Goal: Find specific page/section: Find specific page/section

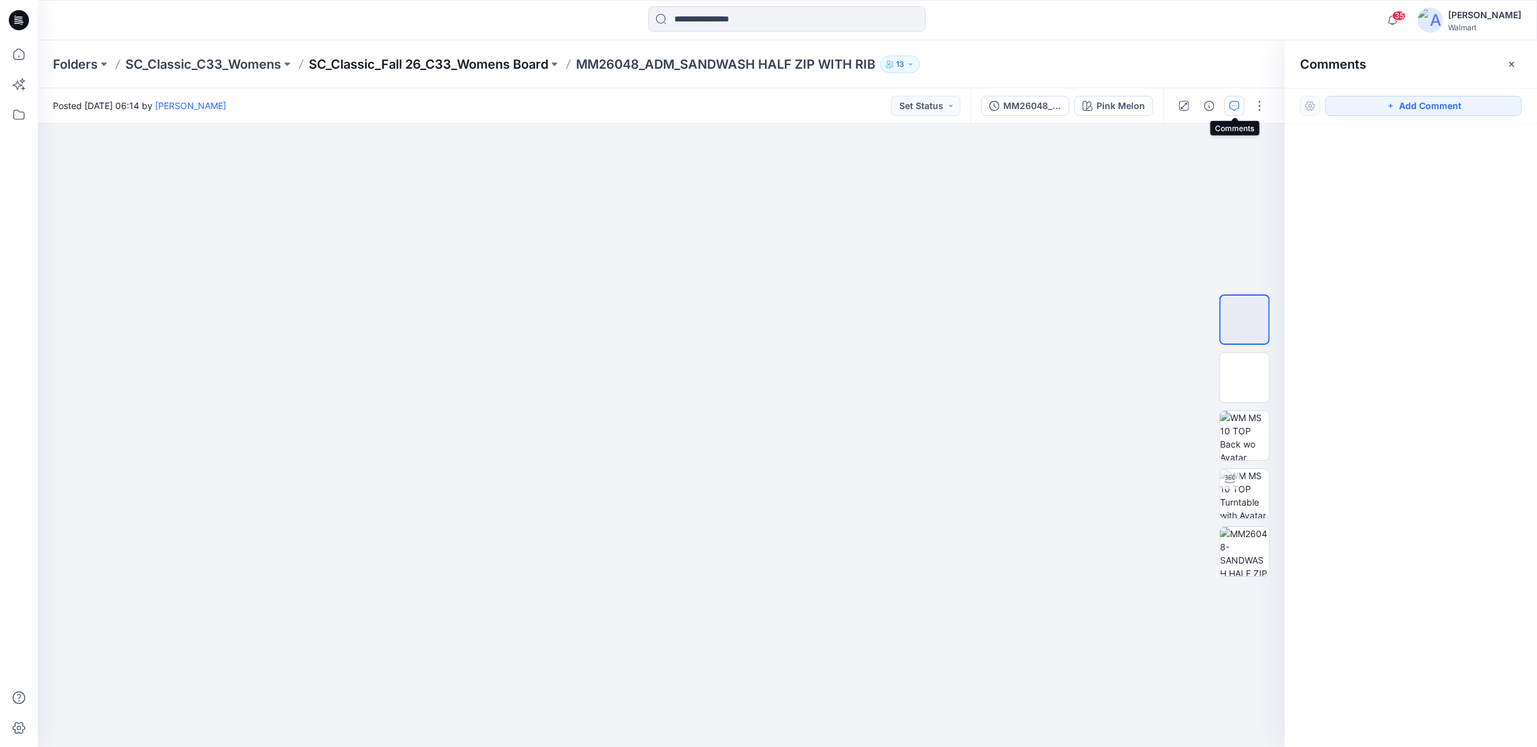
click at [519, 61] on p "SC_Classic_Fall 26_C33_Womens Board" at bounding box center [428, 64] width 239 height 18
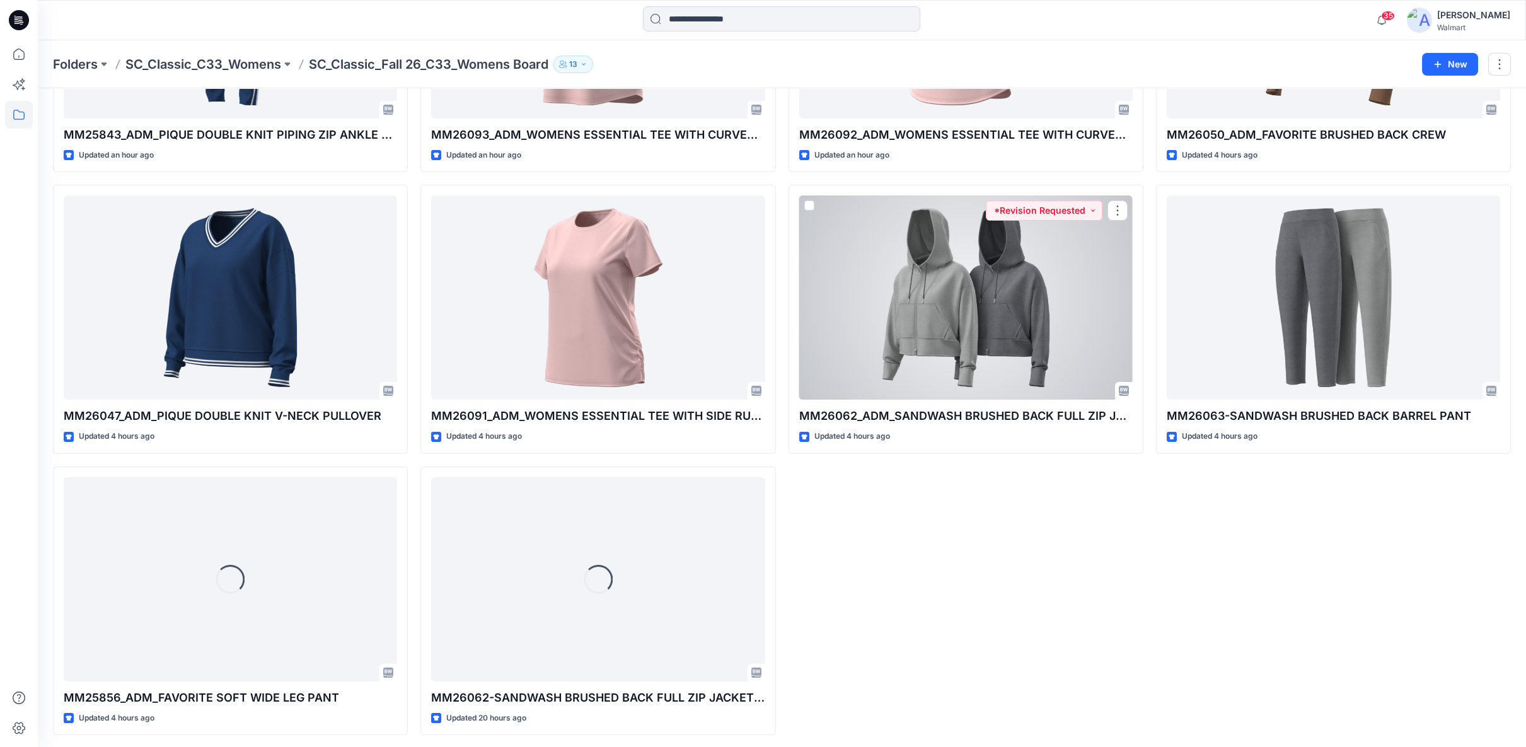
scroll to position [521, 0]
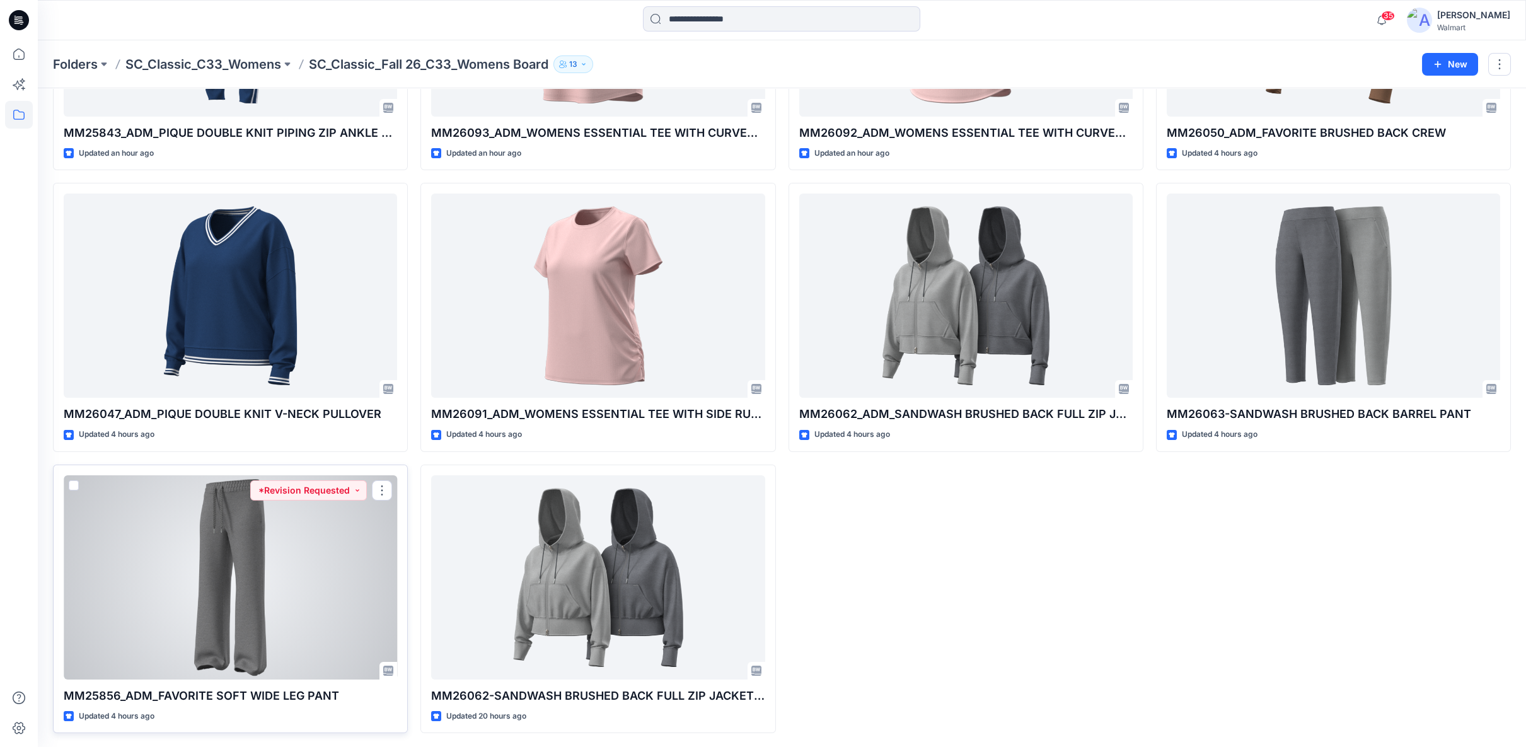
click at [294, 515] on div at bounding box center [230, 577] width 333 height 204
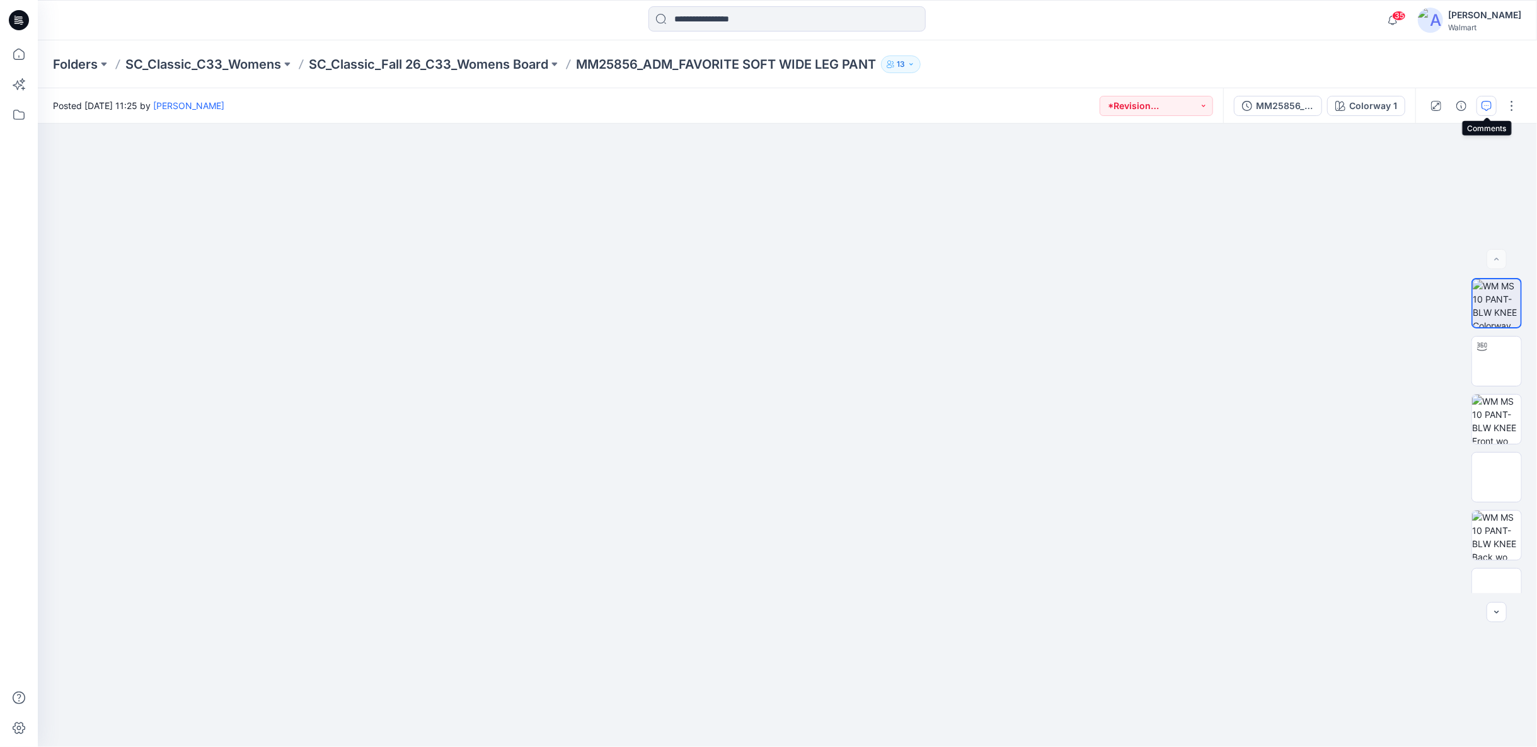
click at [1488, 106] on icon "button" at bounding box center [1486, 106] width 10 height 10
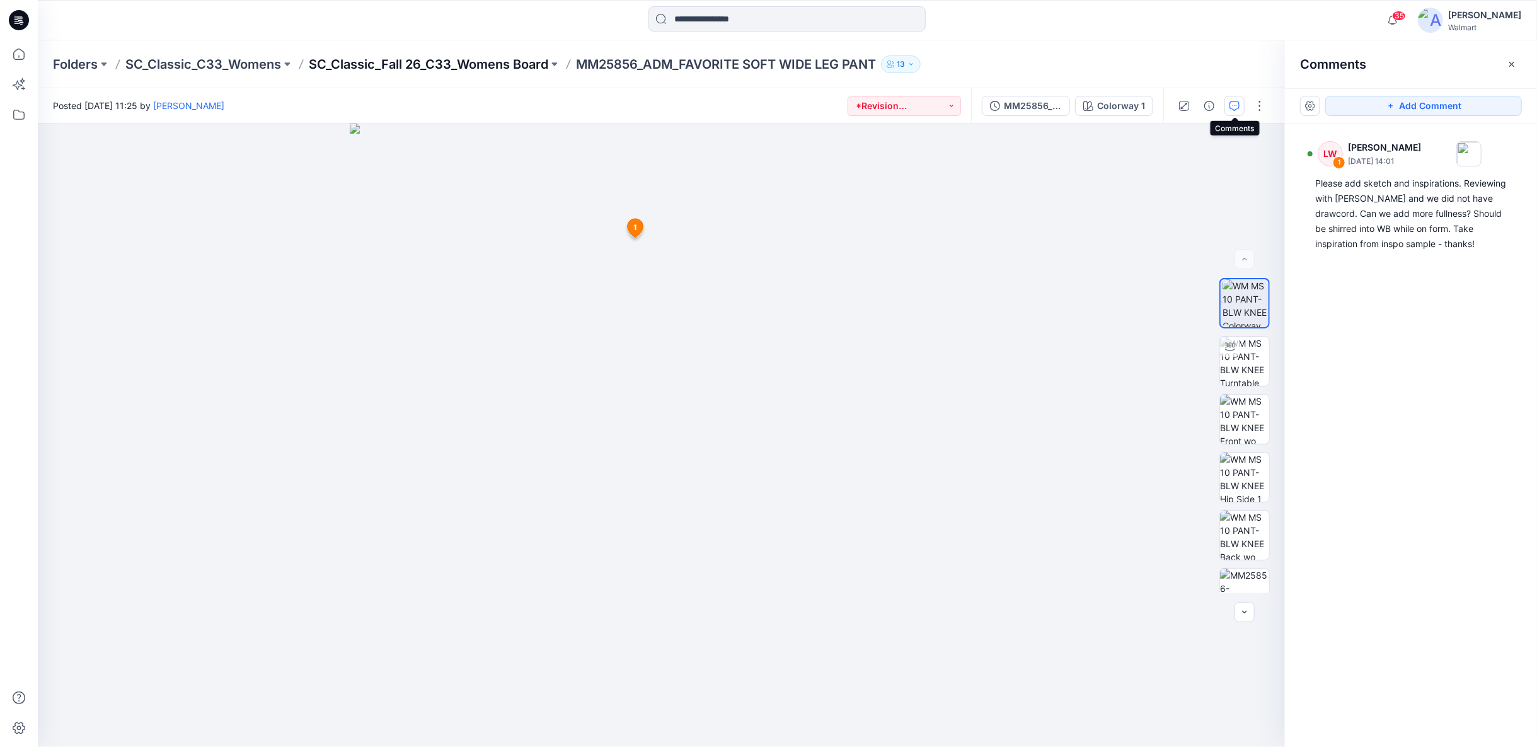
click at [525, 68] on p "SC_Classic_Fall 26_C33_Womens Board" at bounding box center [428, 64] width 239 height 18
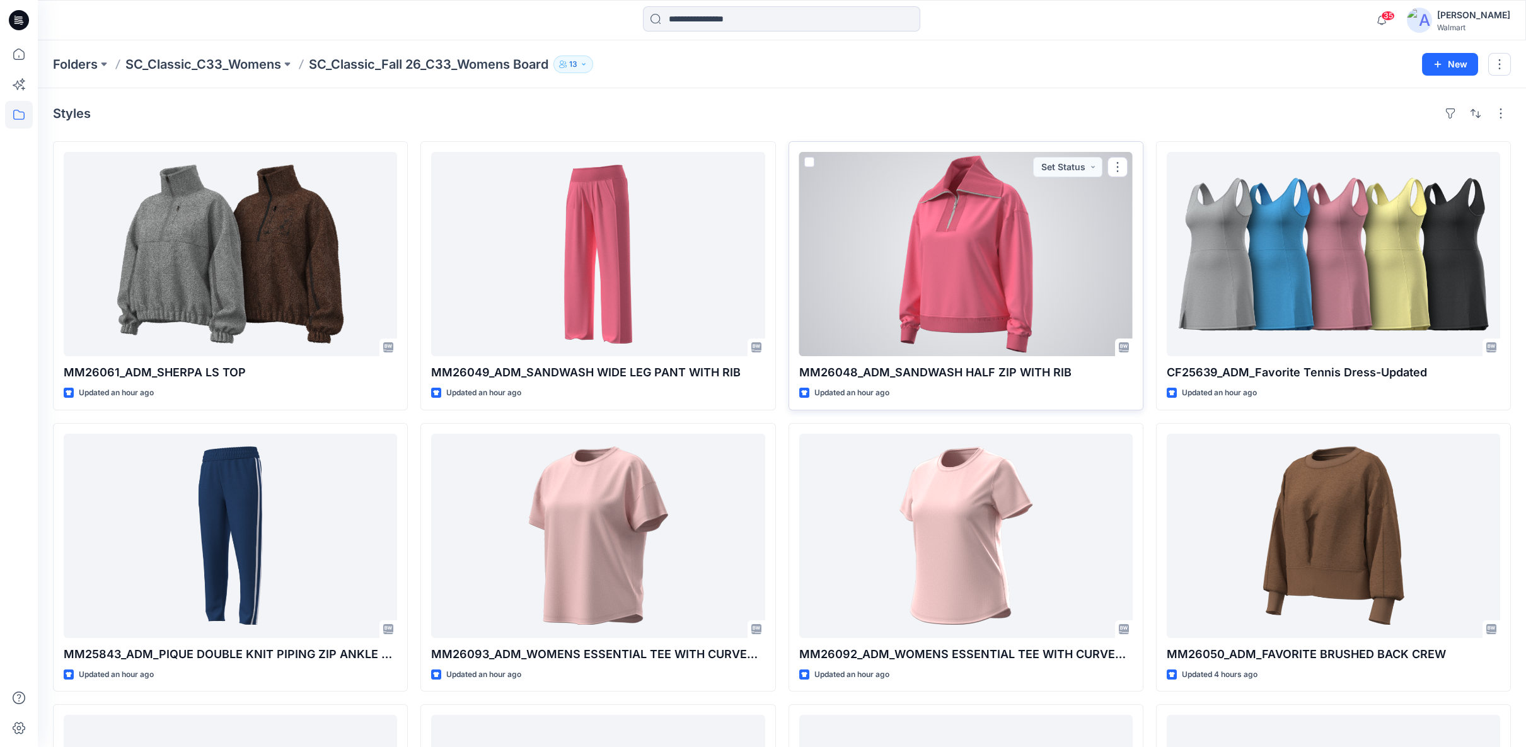
click at [972, 286] on div at bounding box center [965, 254] width 333 height 204
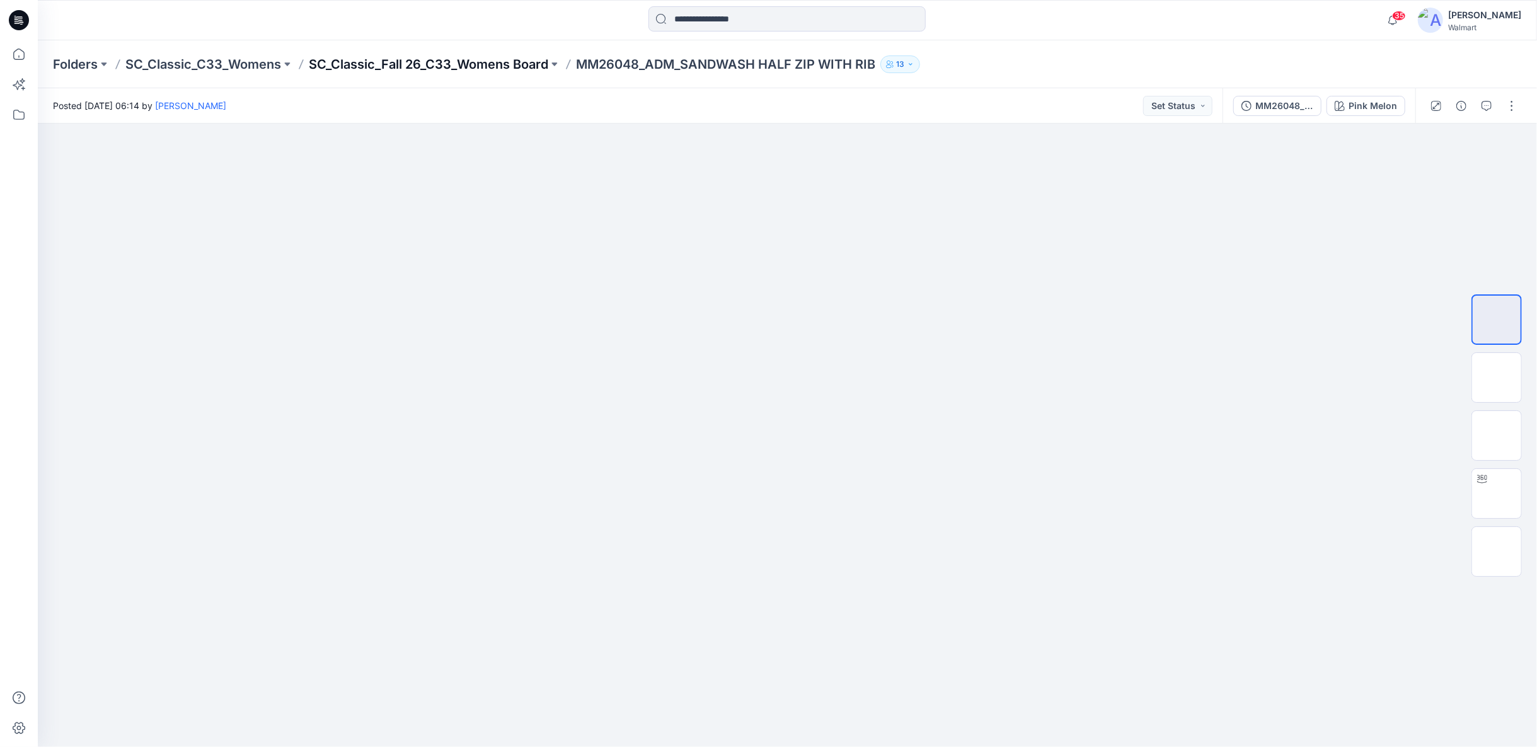
click at [519, 68] on p "SC_Classic_Fall 26_C33_Womens Board" at bounding box center [428, 64] width 239 height 18
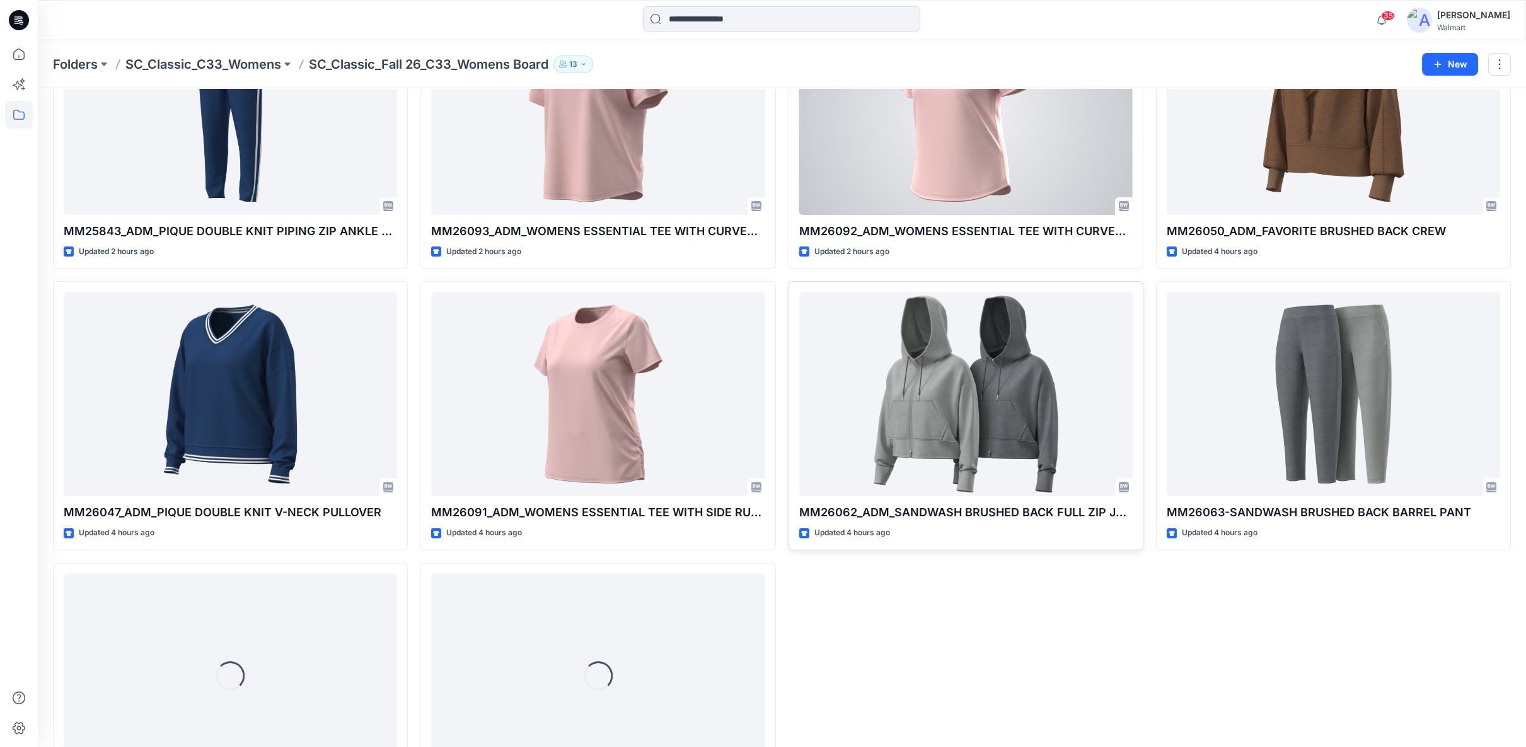
scroll to position [521, 0]
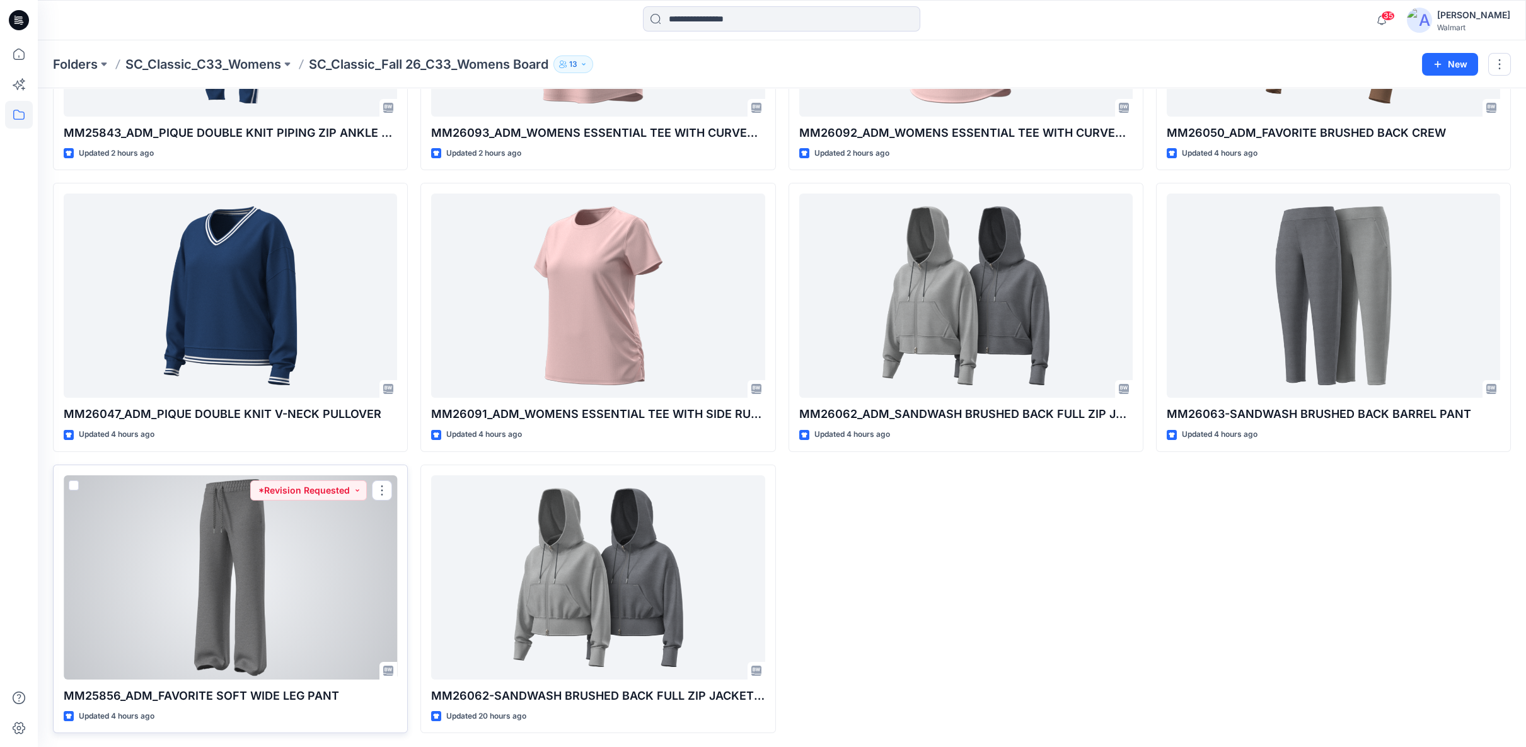
click at [348, 592] on div at bounding box center [230, 577] width 333 height 204
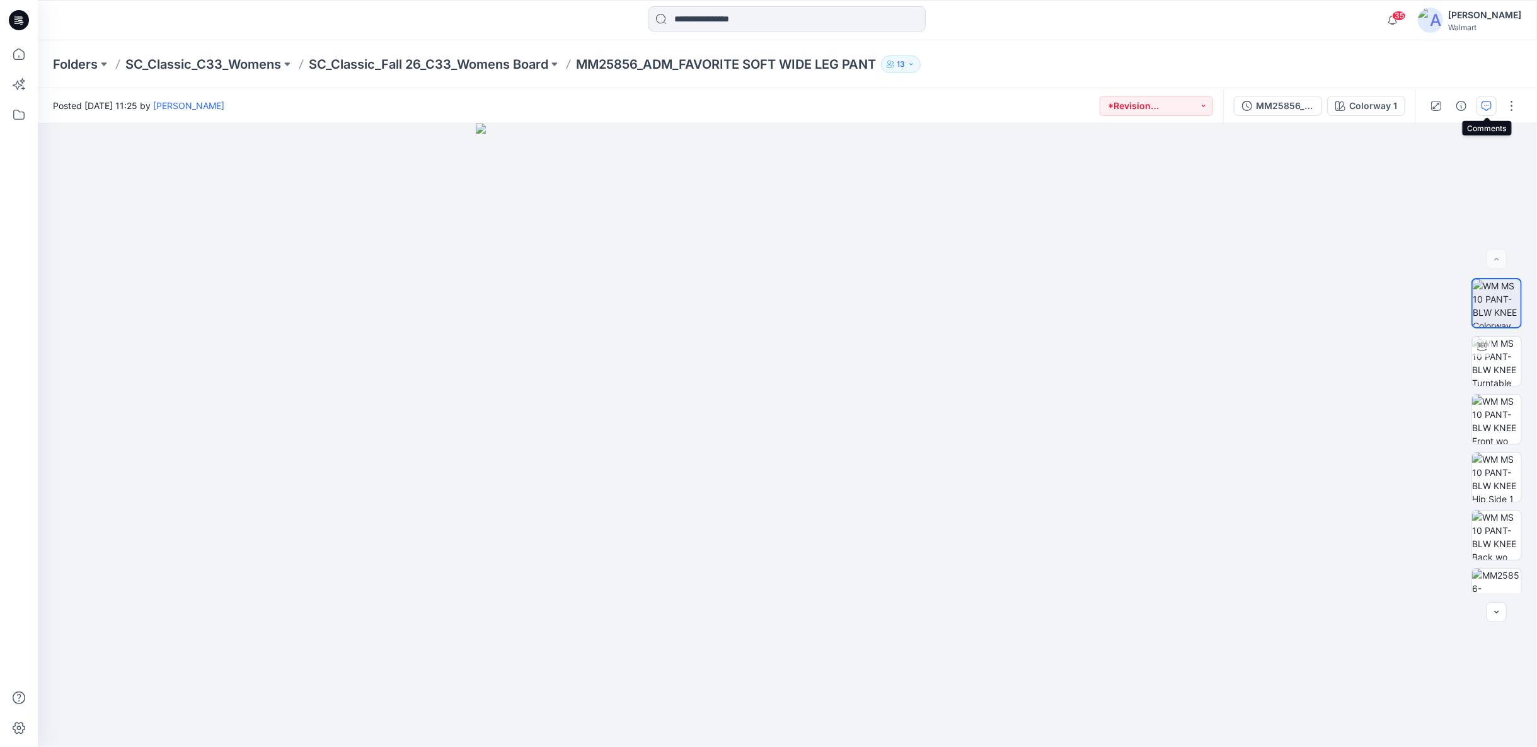
click at [1489, 106] on icon "button" at bounding box center [1486, 106] width 10 height 10
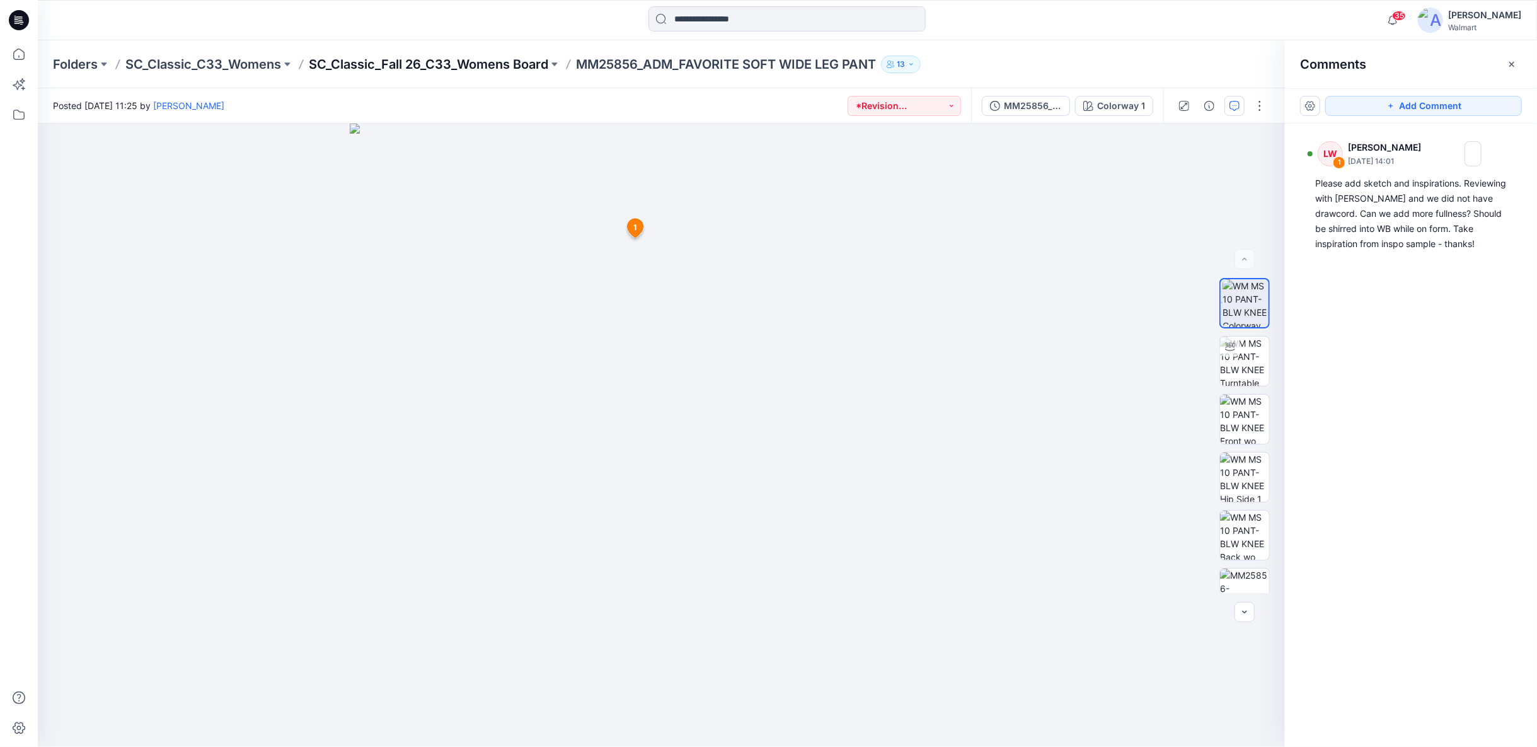
click at [509, 65] on p "SC_Classic_Fall 26_C33_Womens Board" at bounding box center [428, 64] width 239 height 18
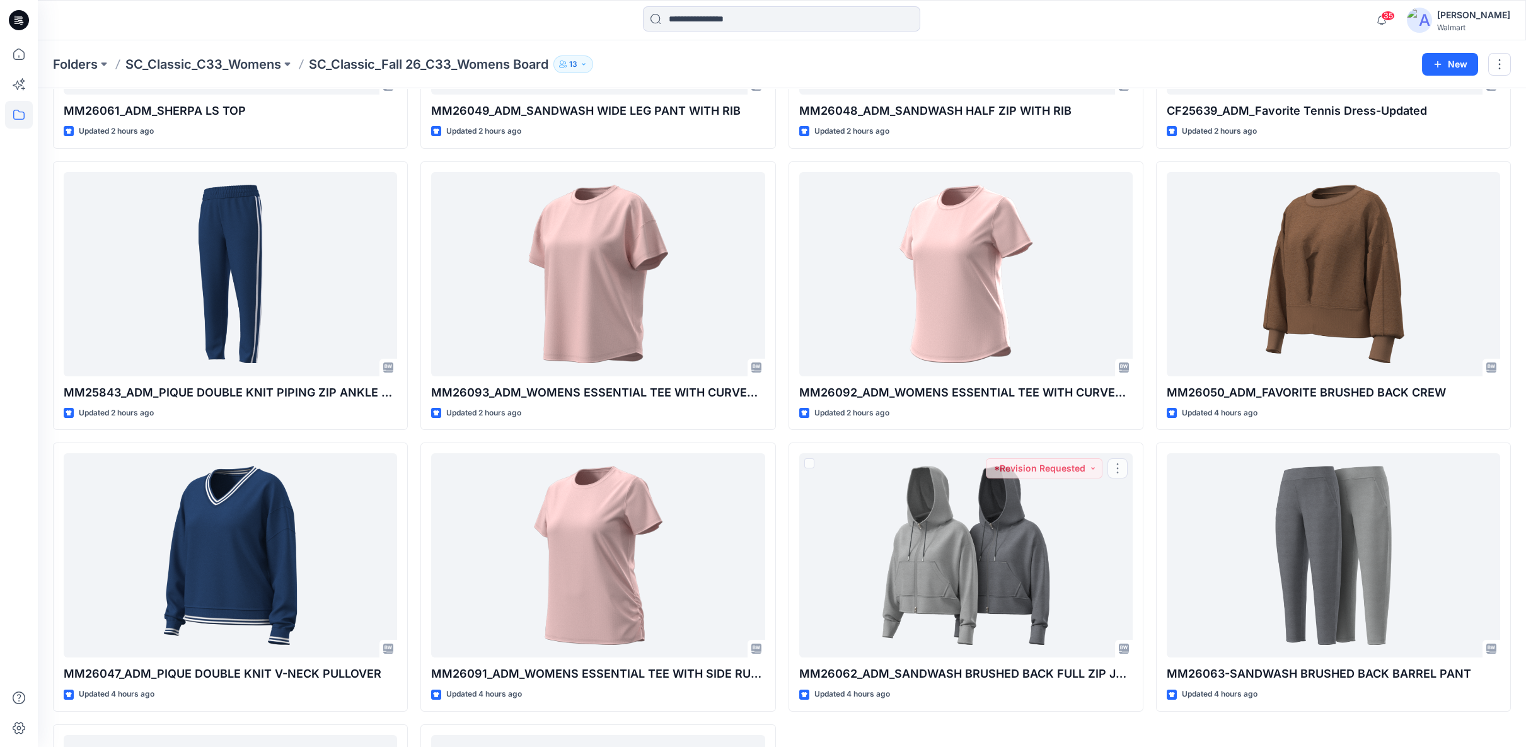
scroll to position [490, 0]
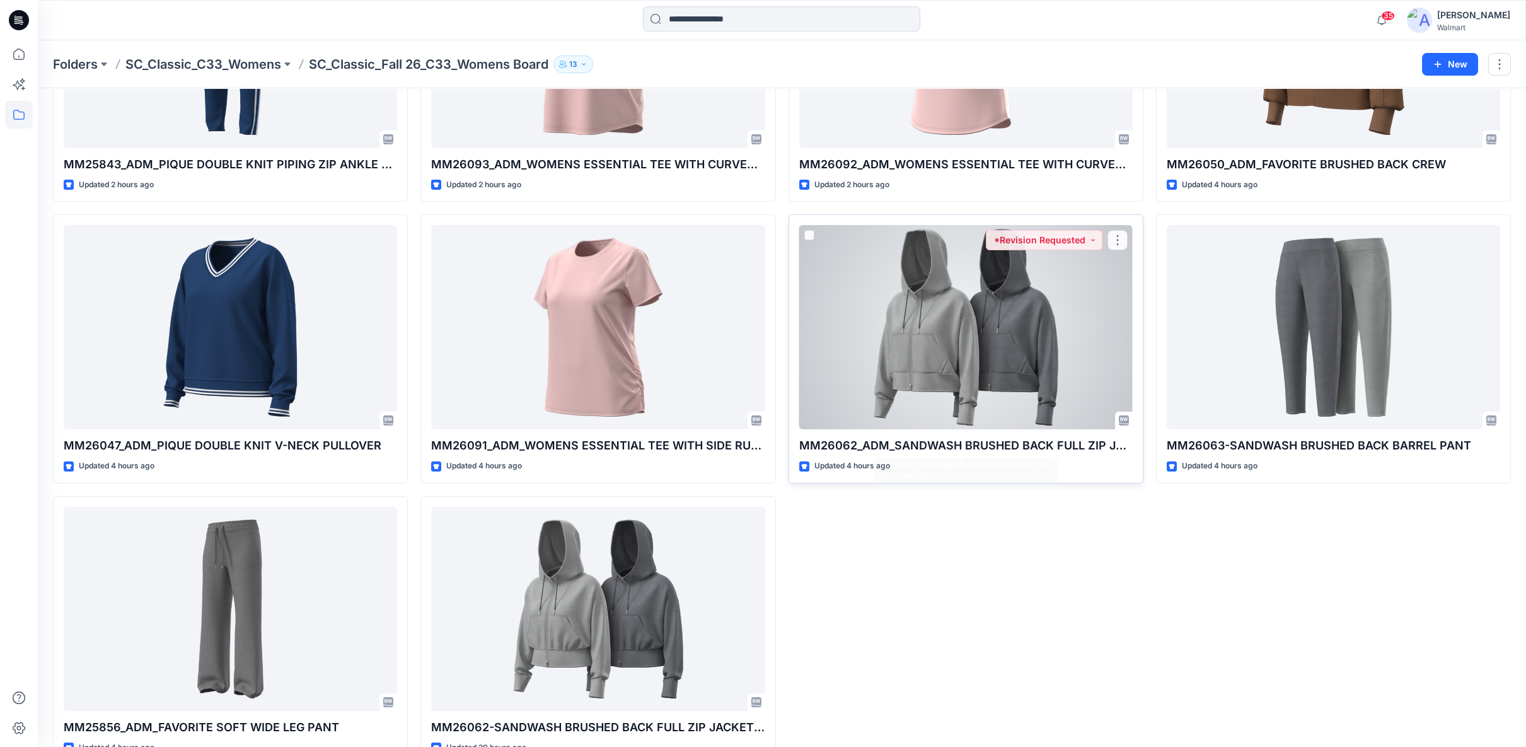
click at [1033, 421] on div at bounding box center [965, 327] width 333 height 204
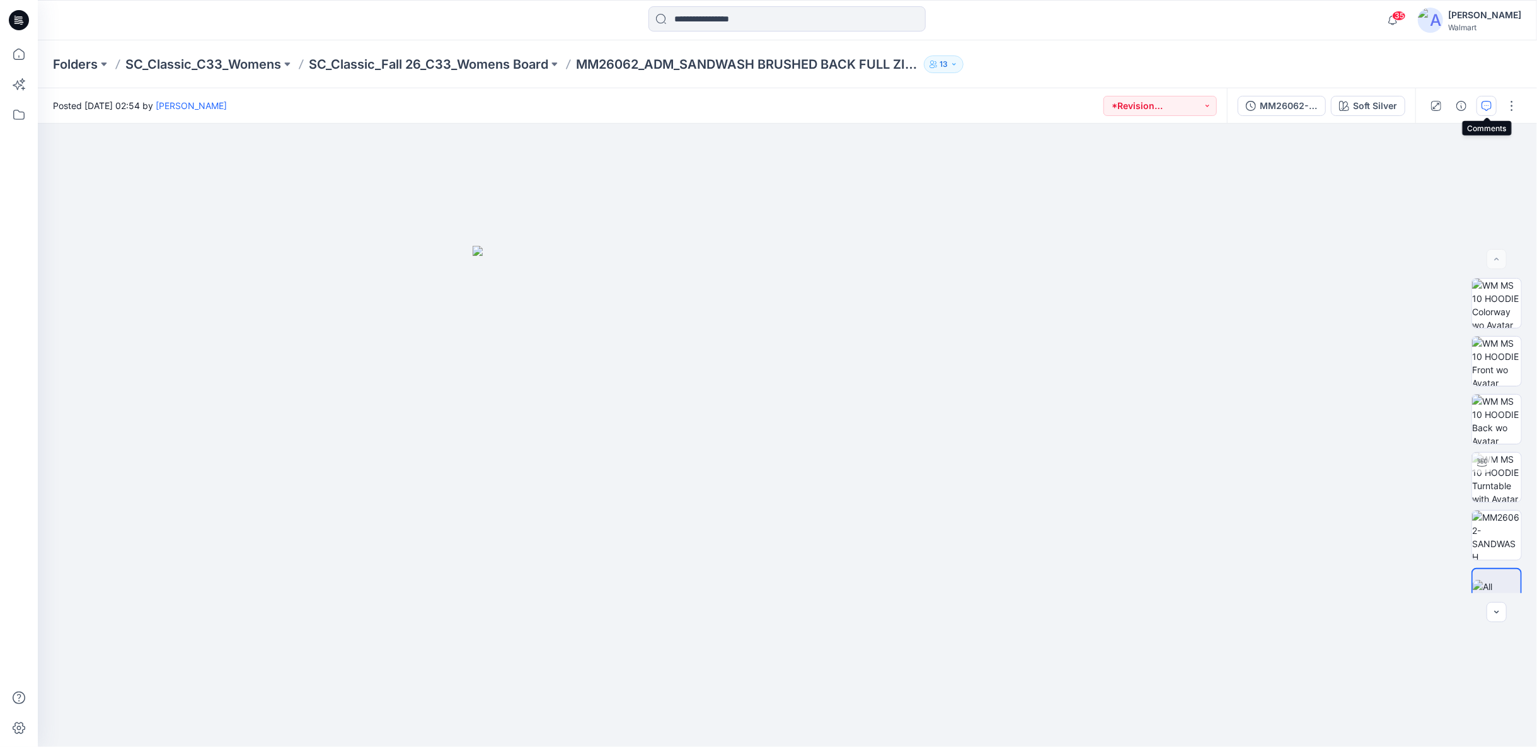
click at [1485, 107] on icon "button" at bounding box center [1486, 106] width 10 height 10
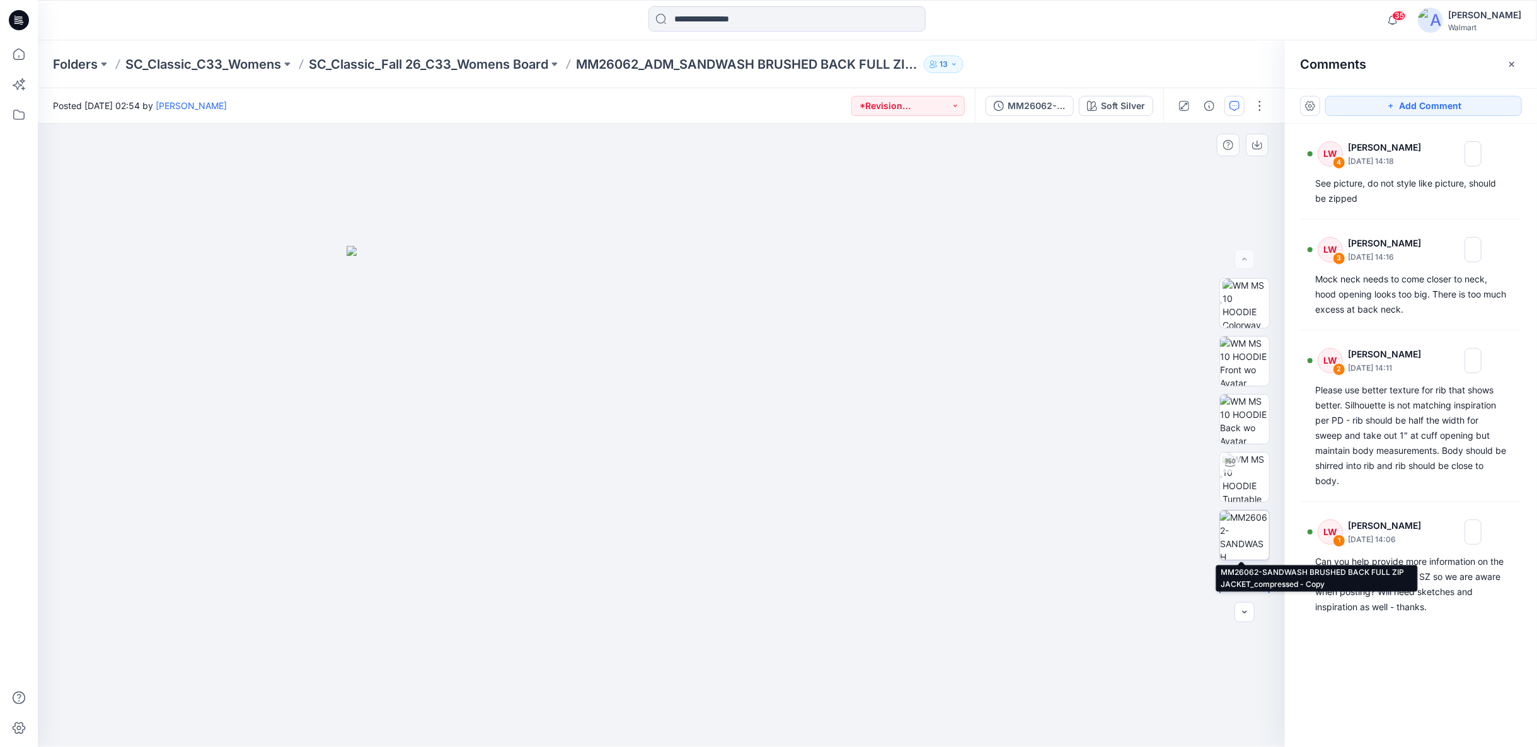
click at [1229, 534] on img at bounding box center [1244, 534] width 49 height 49
click at [1243, 611] on icon "button" at bounding box center [1244, 612] width 10 height 10
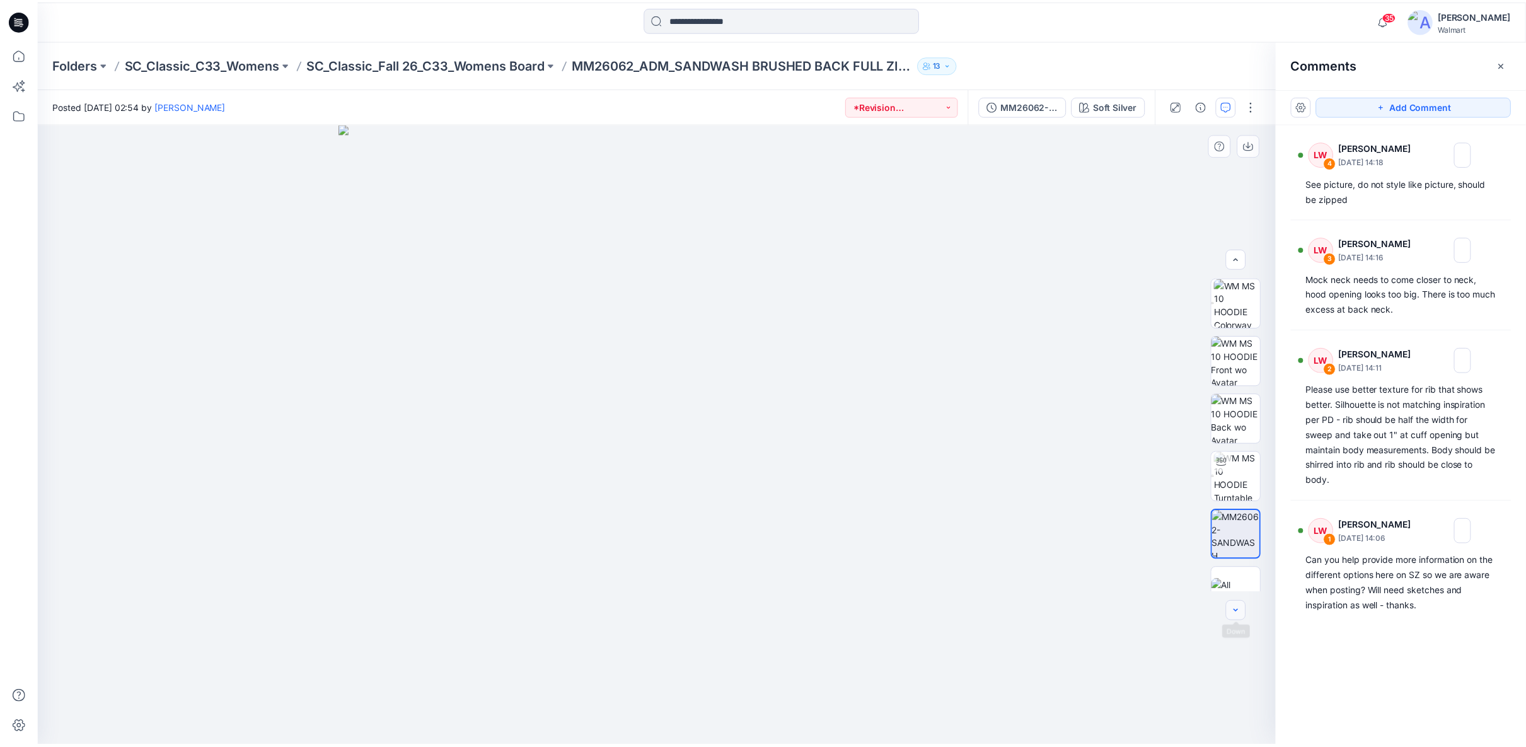
scroll to position [25, 0]
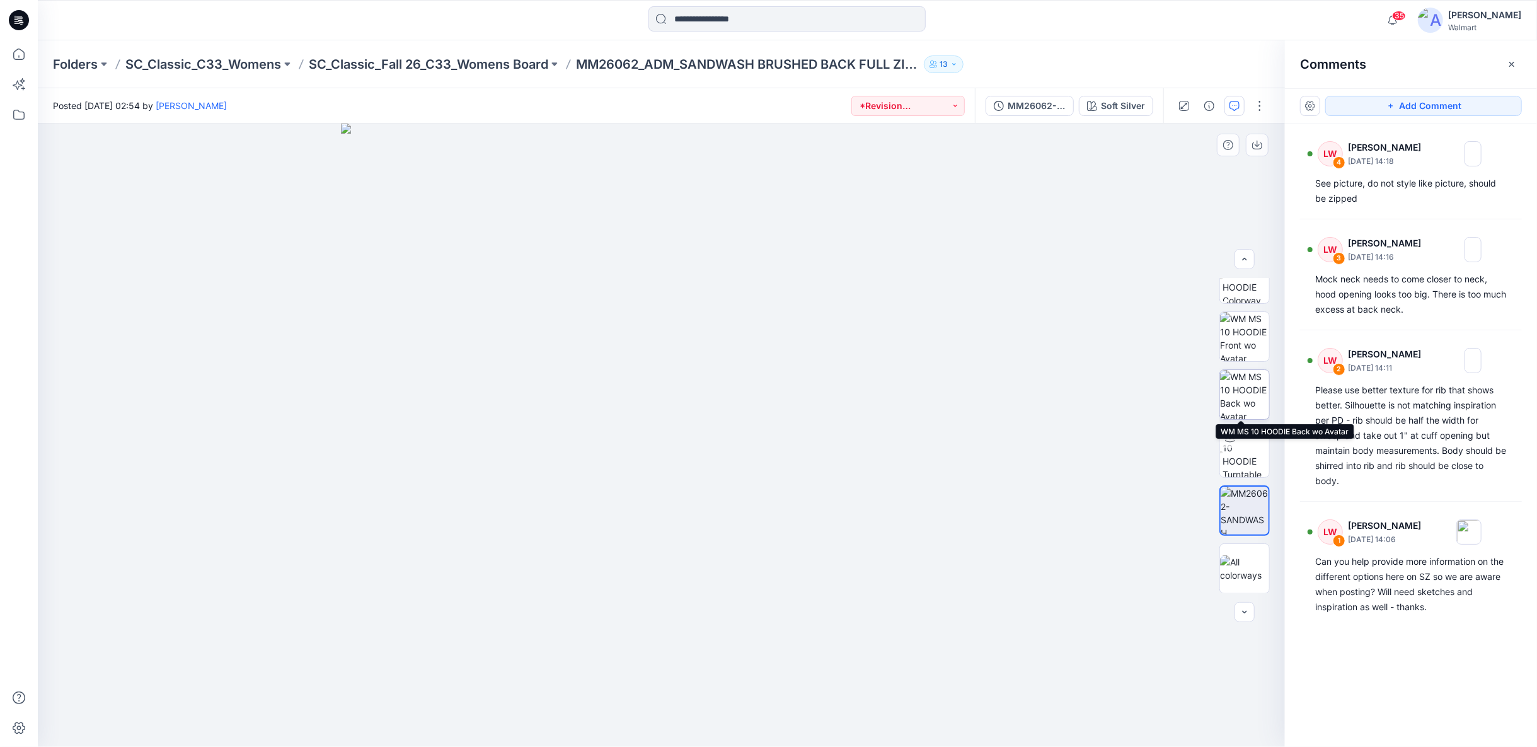
click at [1228, 393] on img at bounding box center [1244, 394] width 49 height 49
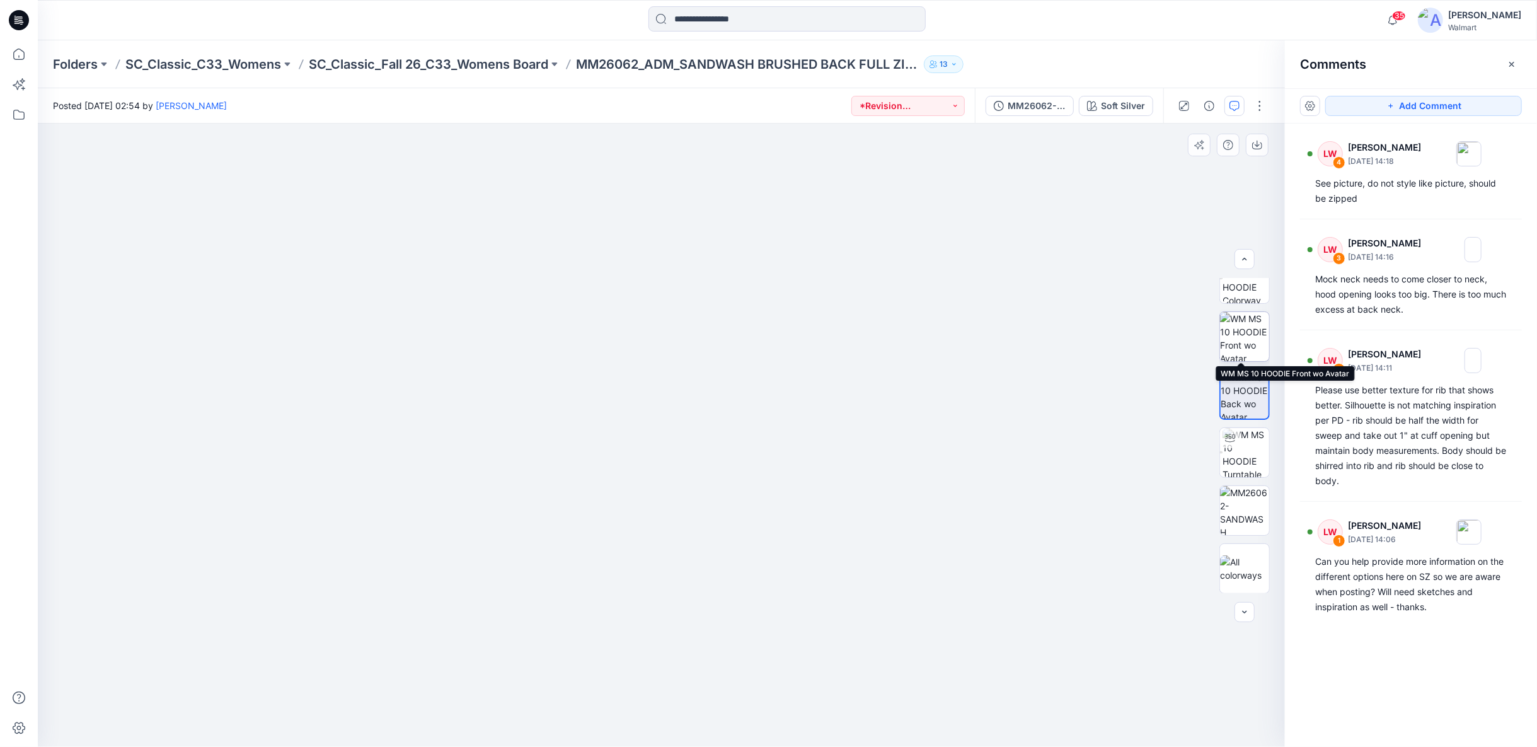
click at [1248, 338] on img at bounding box center [1244, 336] width 49 height 49
click at [498, 66] on p "SC_Classic_Fall 26_C33_Womens Board" at bounding box center [428, 64] width 239 height 18
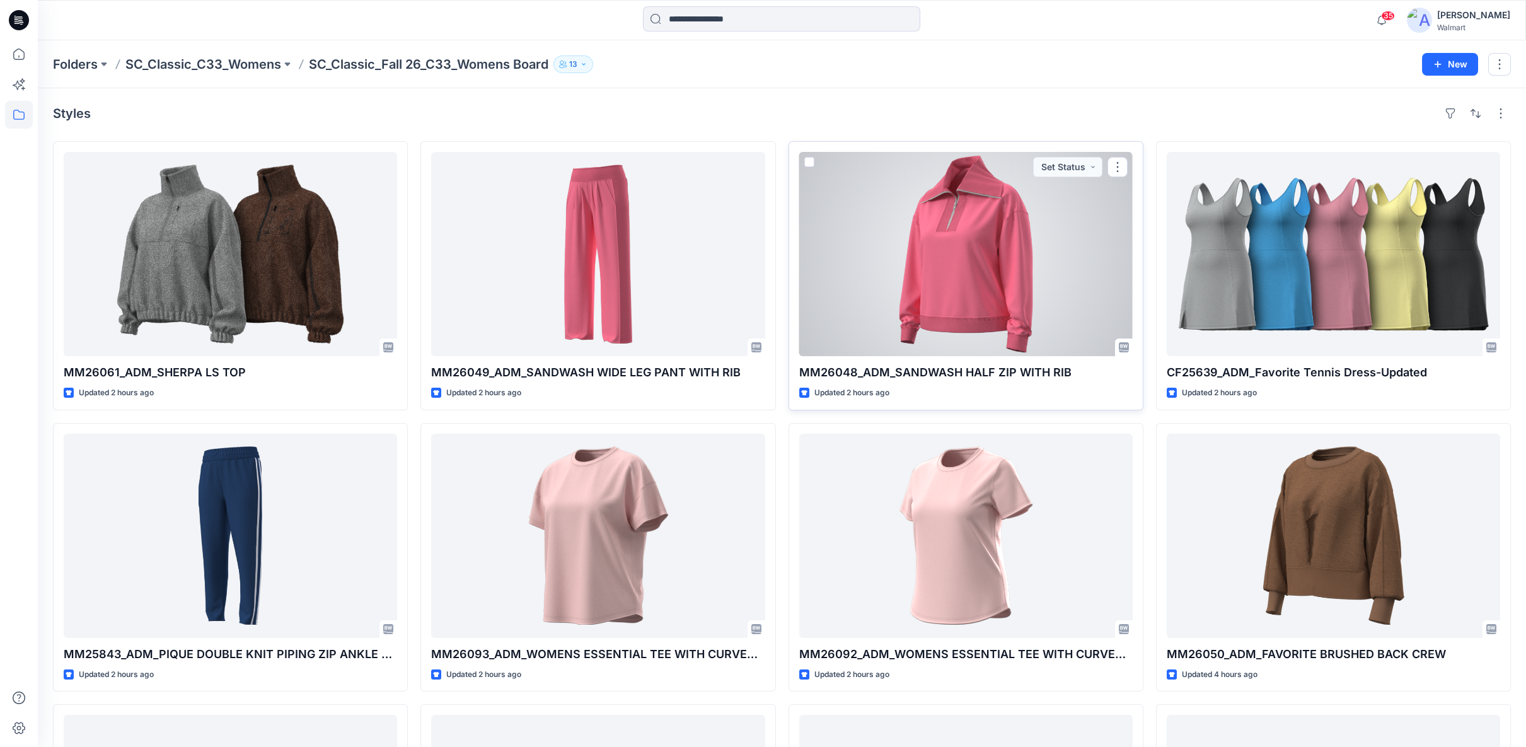
click at [946, 237] on div at bounding box center [965, 254] width 333 height 204
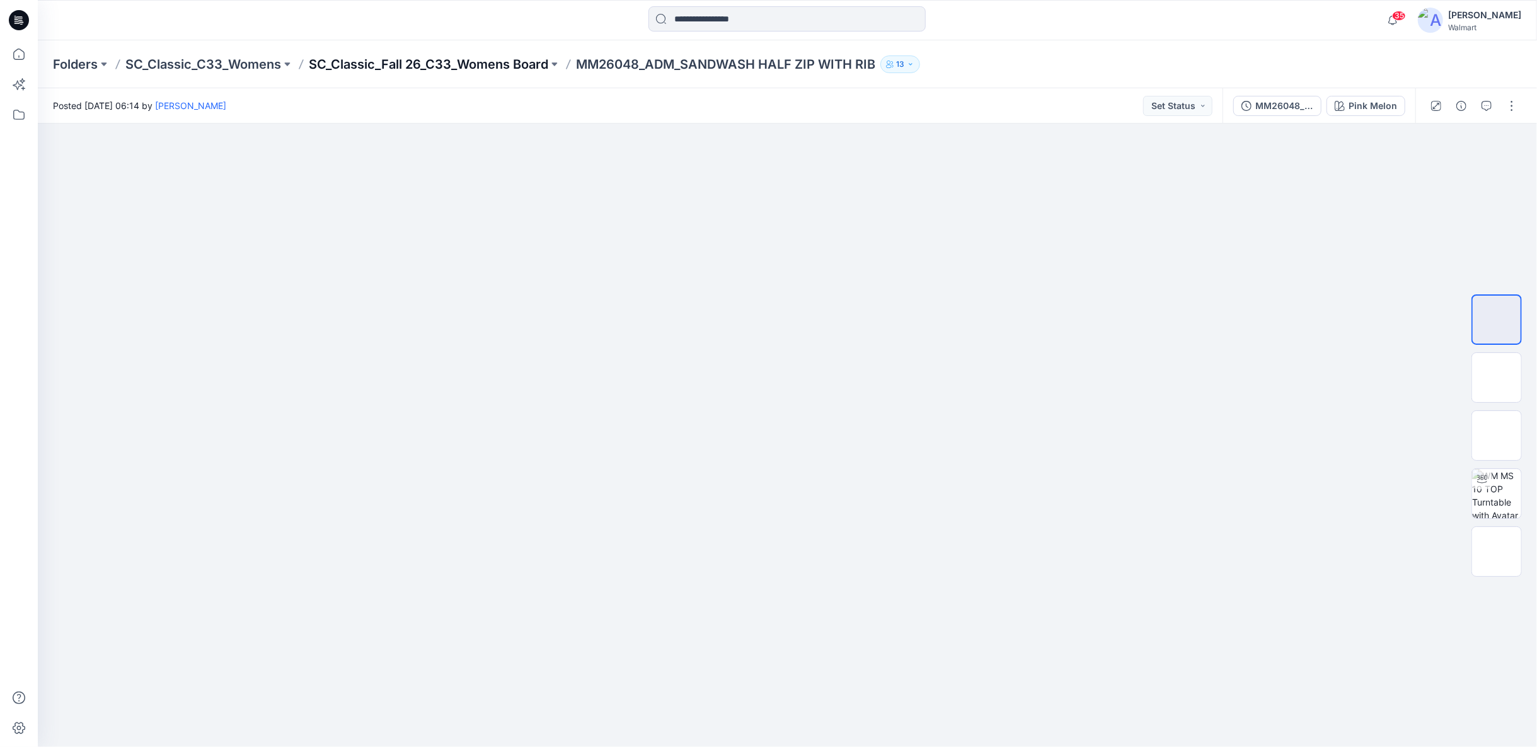
click at [518, 62] on p "SC_Classic_Fall 26_C33_Womens Board" at bounding box center [428, 64] width 239 height 18
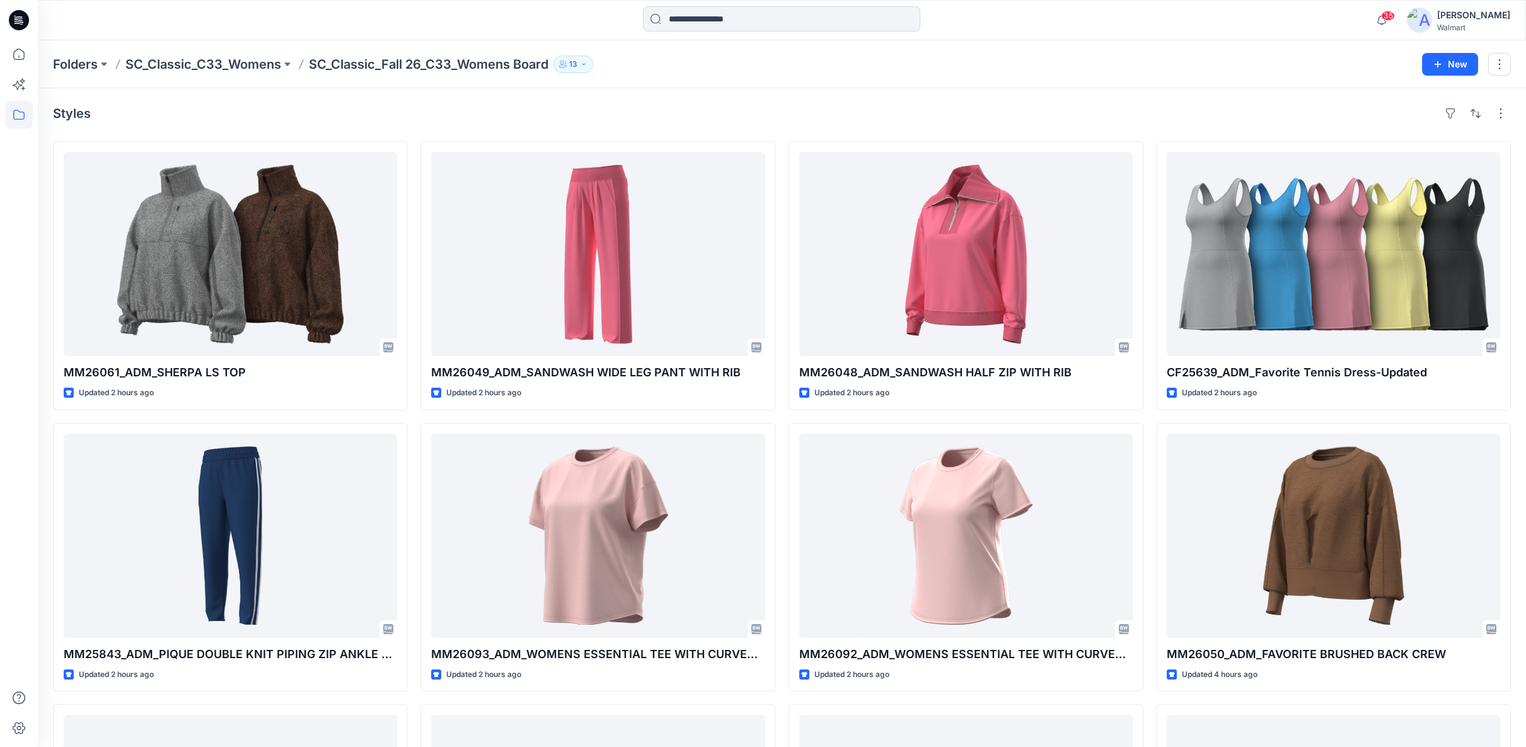
click at [415, 418] on div "MM26061_ADM_SHERPA LS TOP Updated 2 hours ago MM25843_ADM_PIQUE DOUBLE KNIT PIP…" at bounding box center [782, 697] width 1458 height 1113
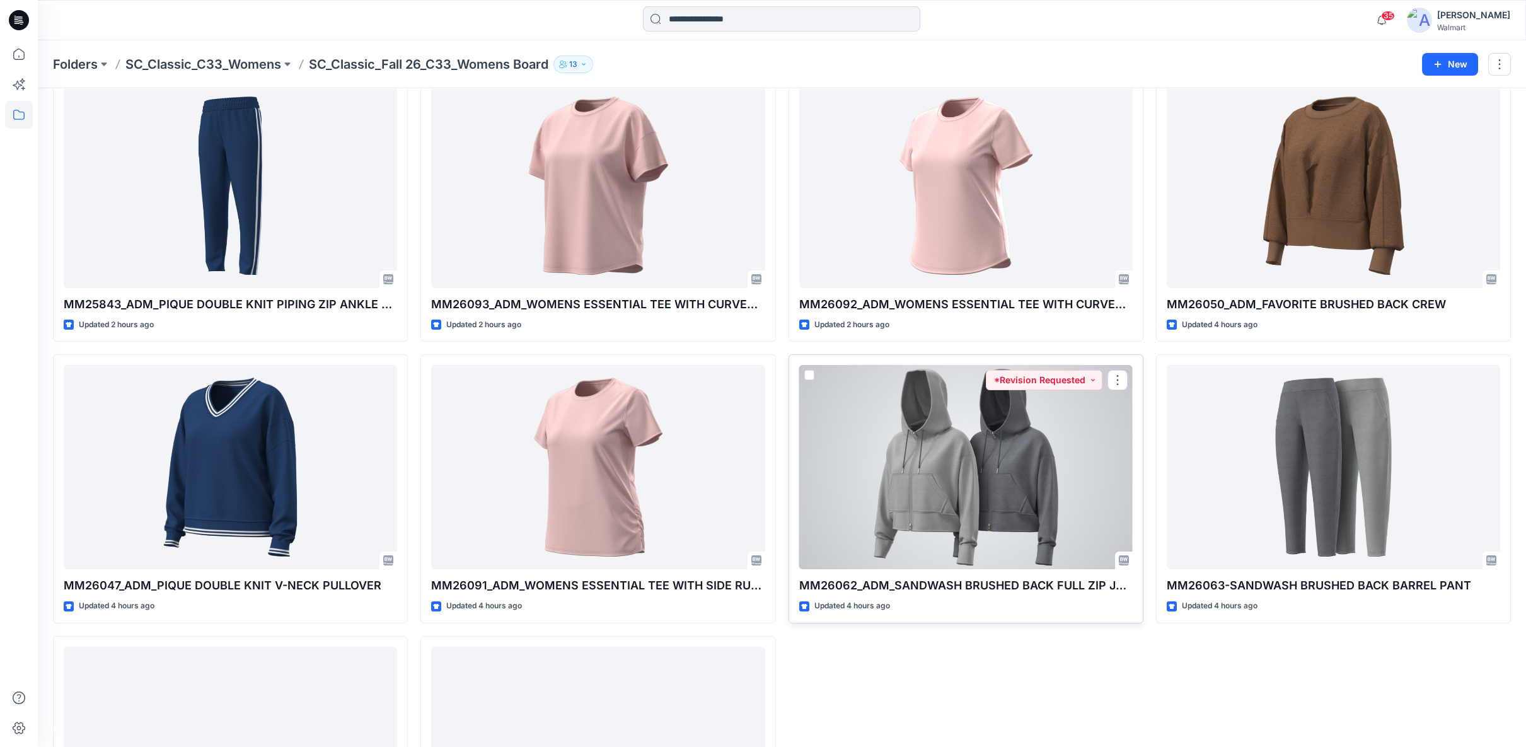
scroll to position [521, 0]
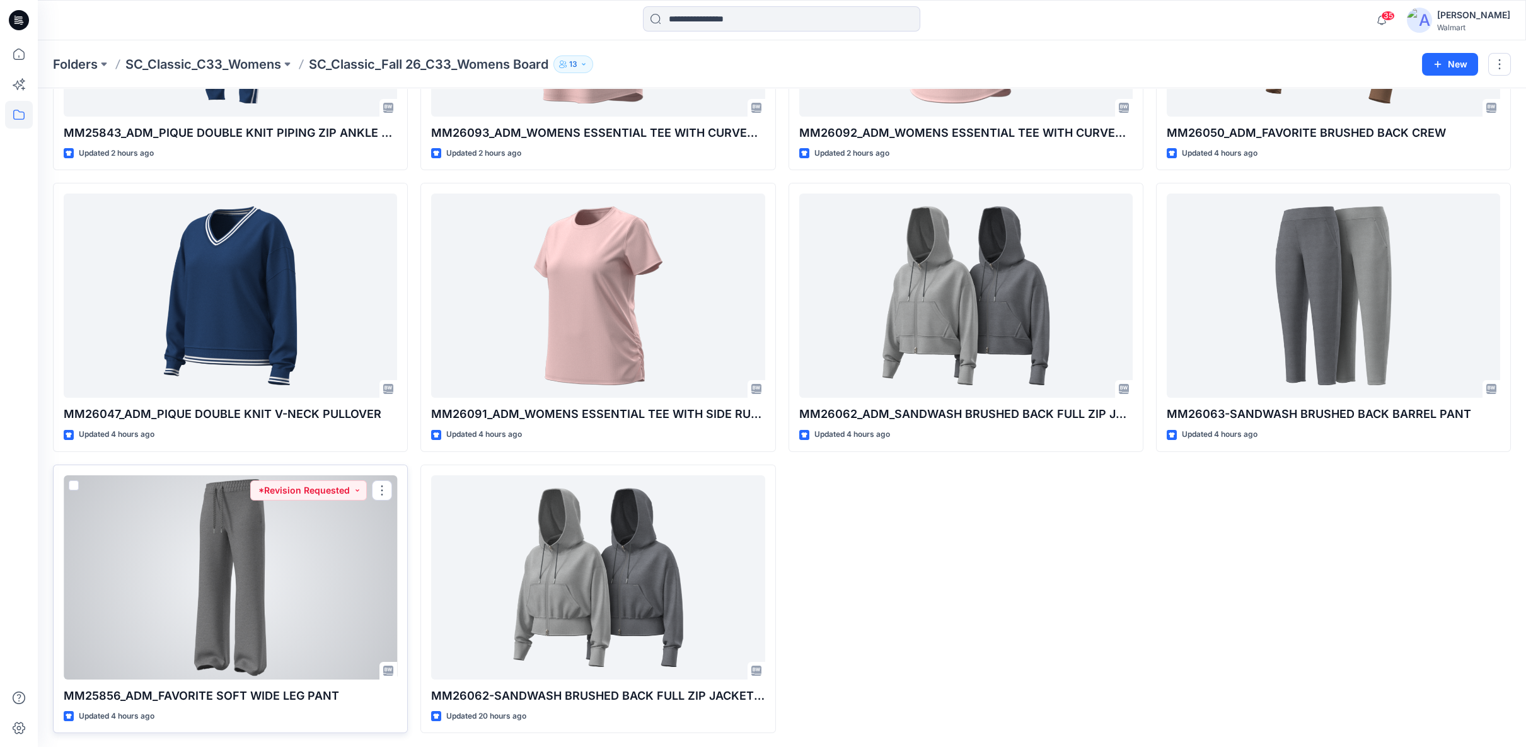
click at [319, 642] on div at bounding box center [230, 577] width 333 height 204
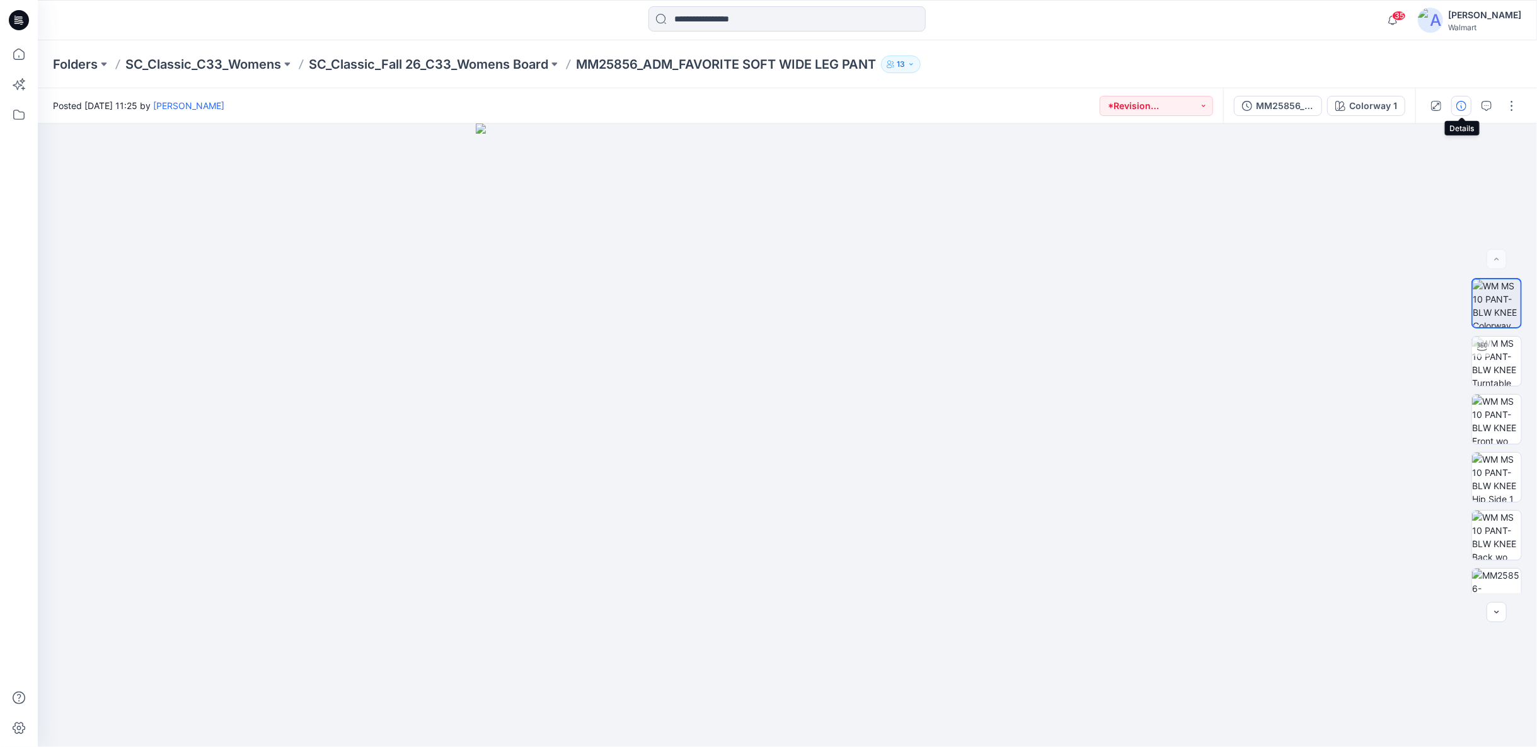
click at [1459, 105] on icon "button" at bounding box center [1461, 106] width 10 height 10
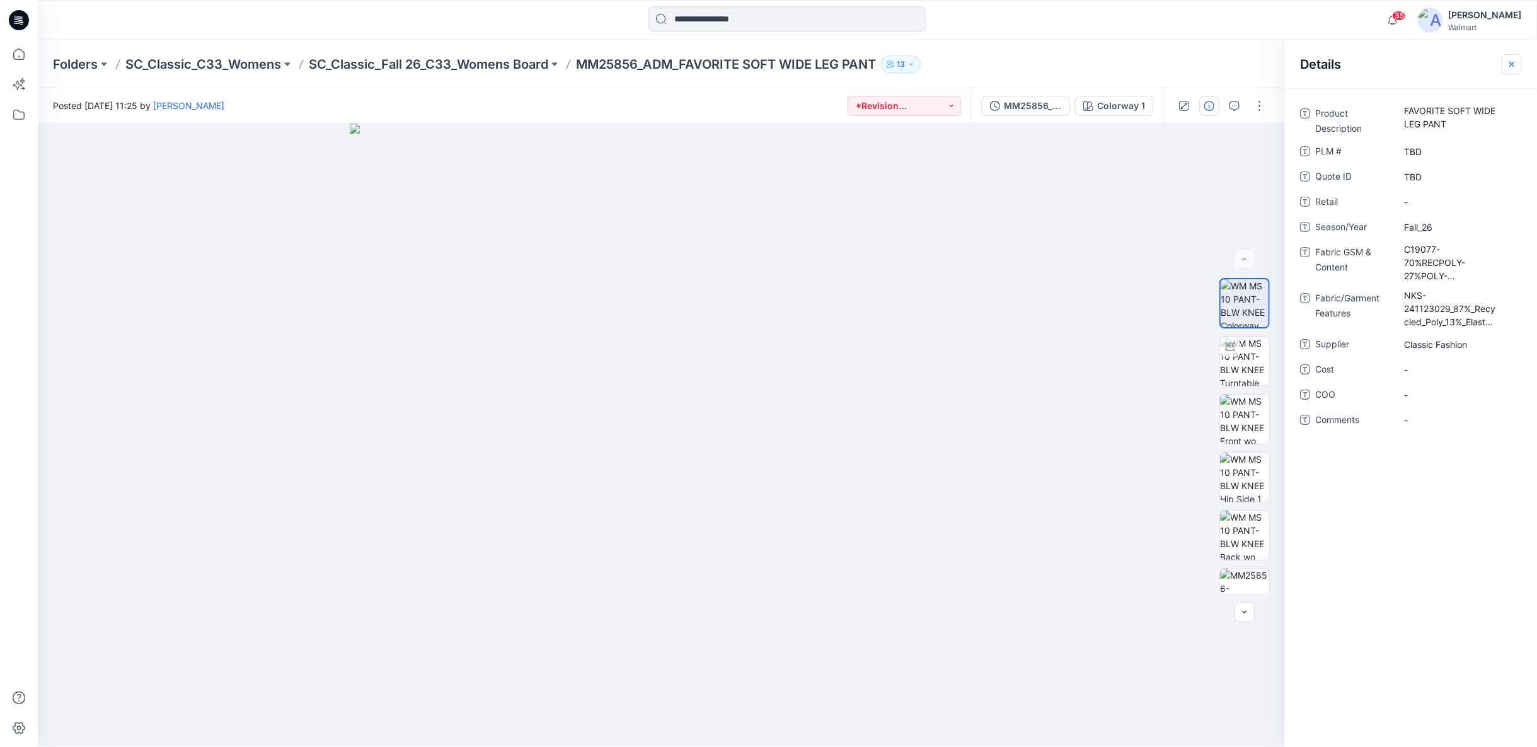
click at [1512, 62] on icon "button" at bounding box center [1512, 64] width 10 height 10
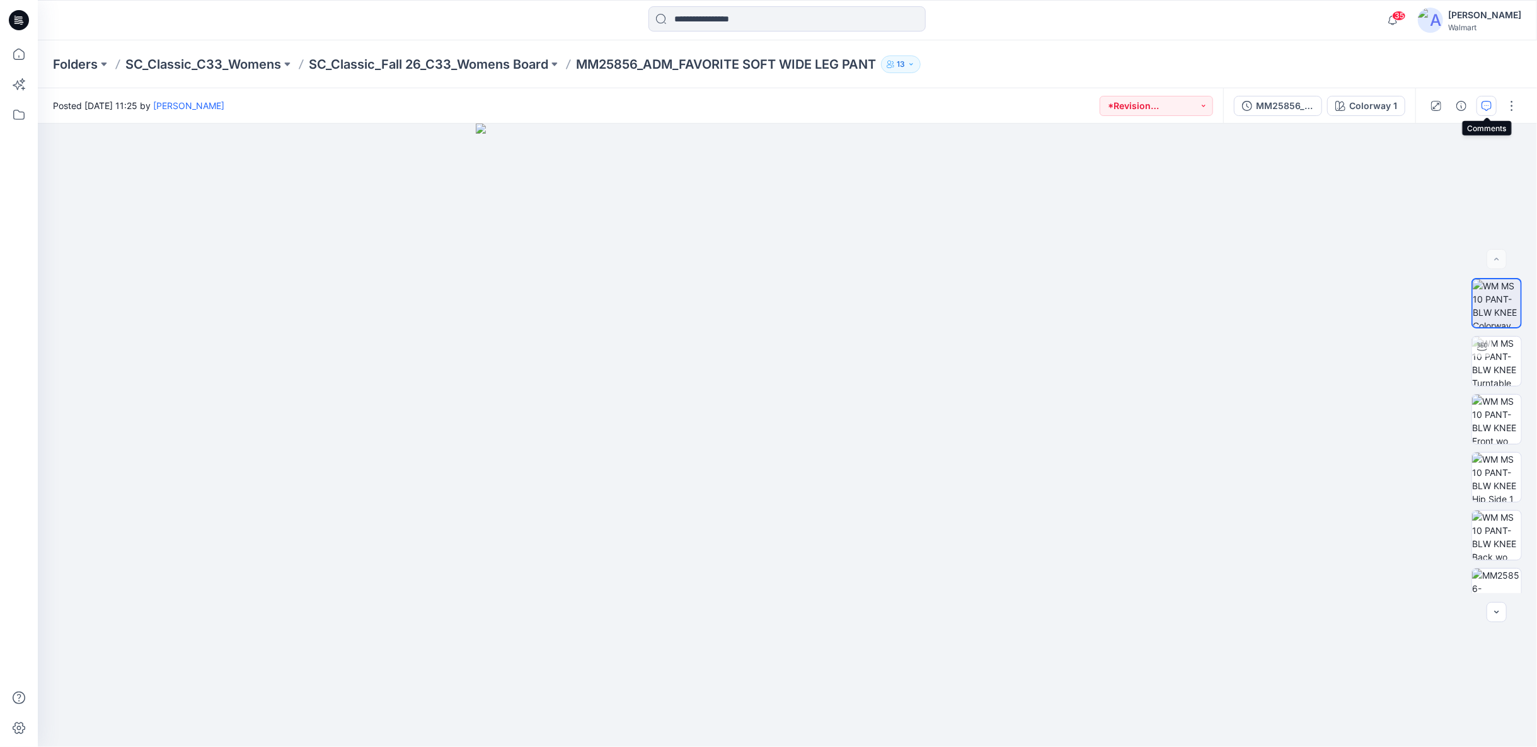
click at [1491, 106] on icon "button" at bounding box center [1486, 106] width 10 height 10
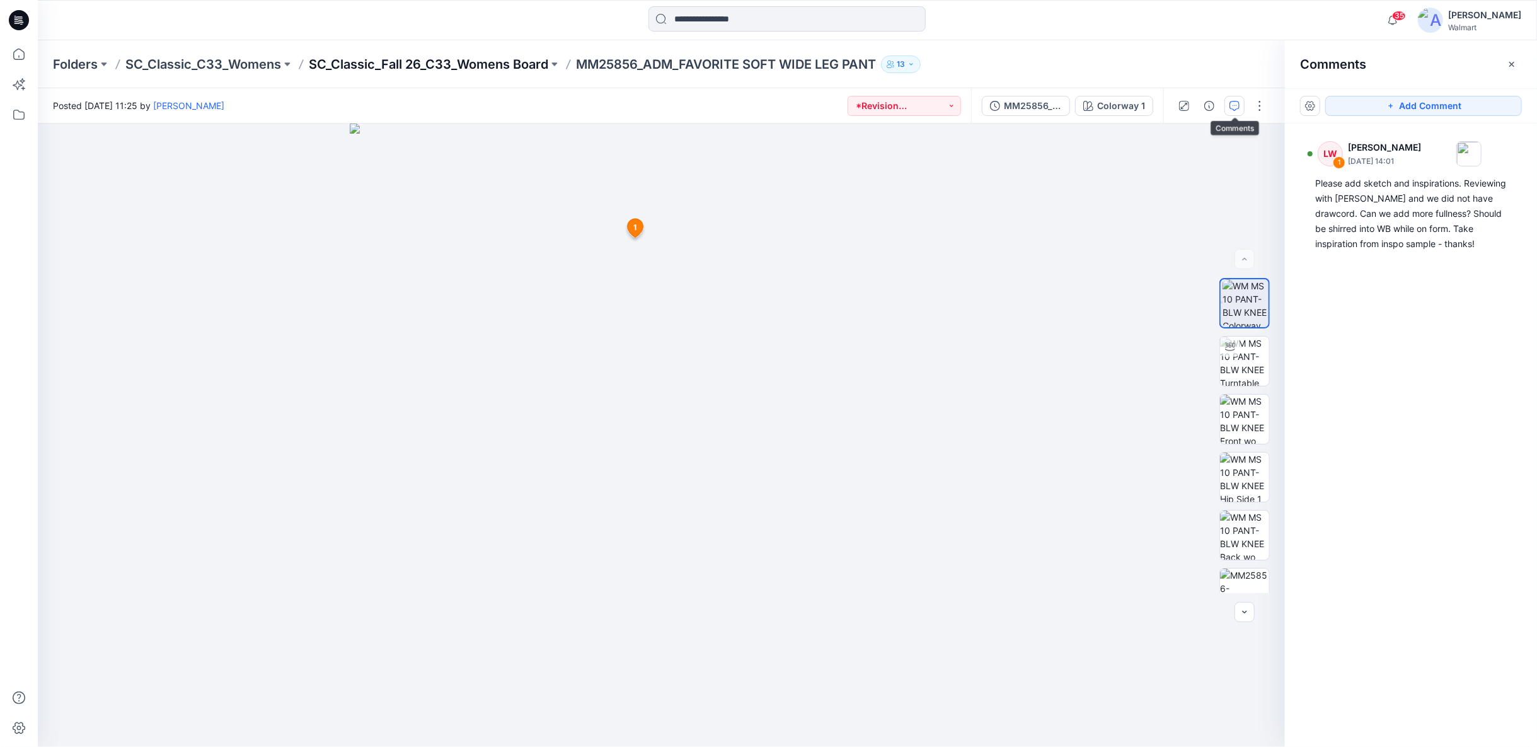
click at [526, 66] on p "SC_Classic_Fall 26_C33_Womens Board" at bounding box center [428, 64] width 239 height 18
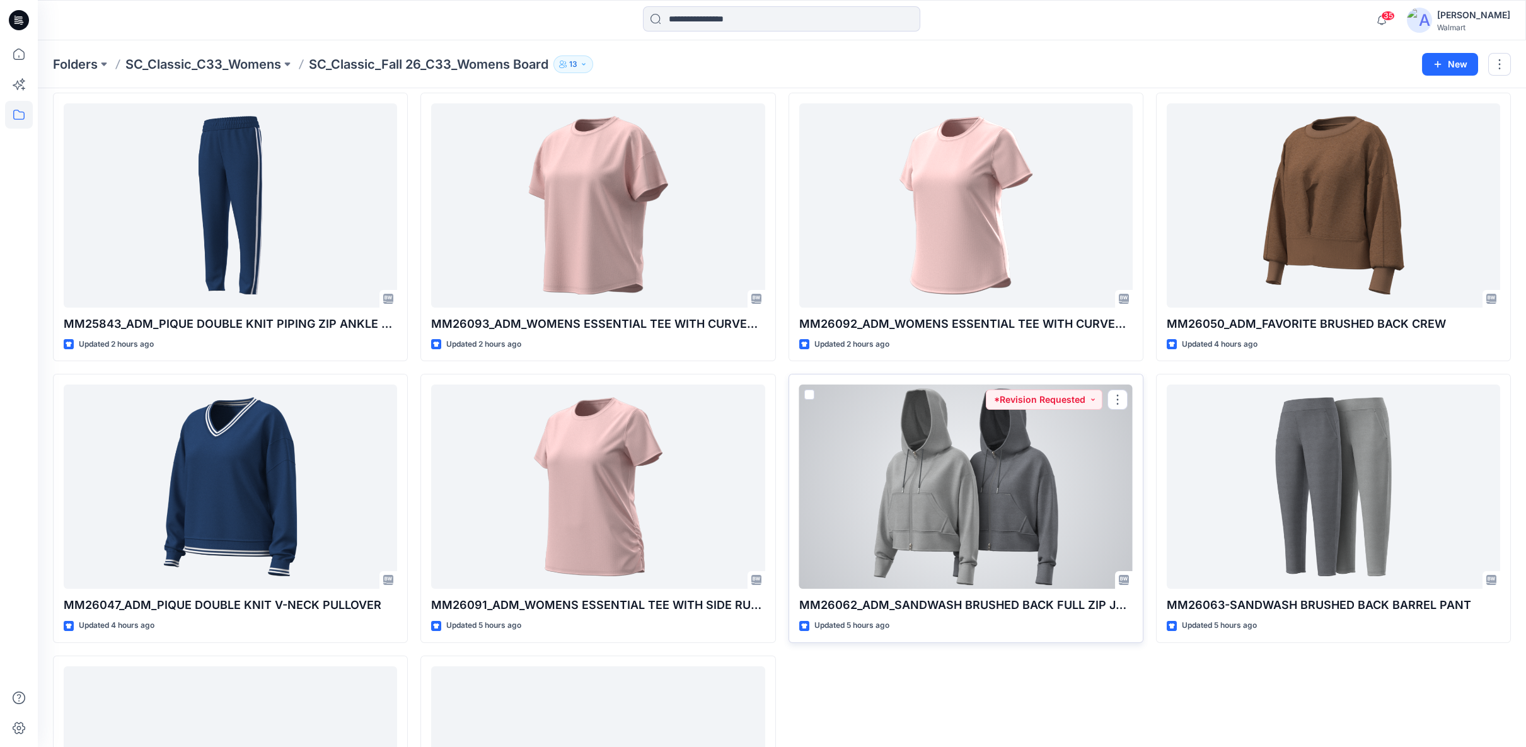
scroll to position [350, 0]
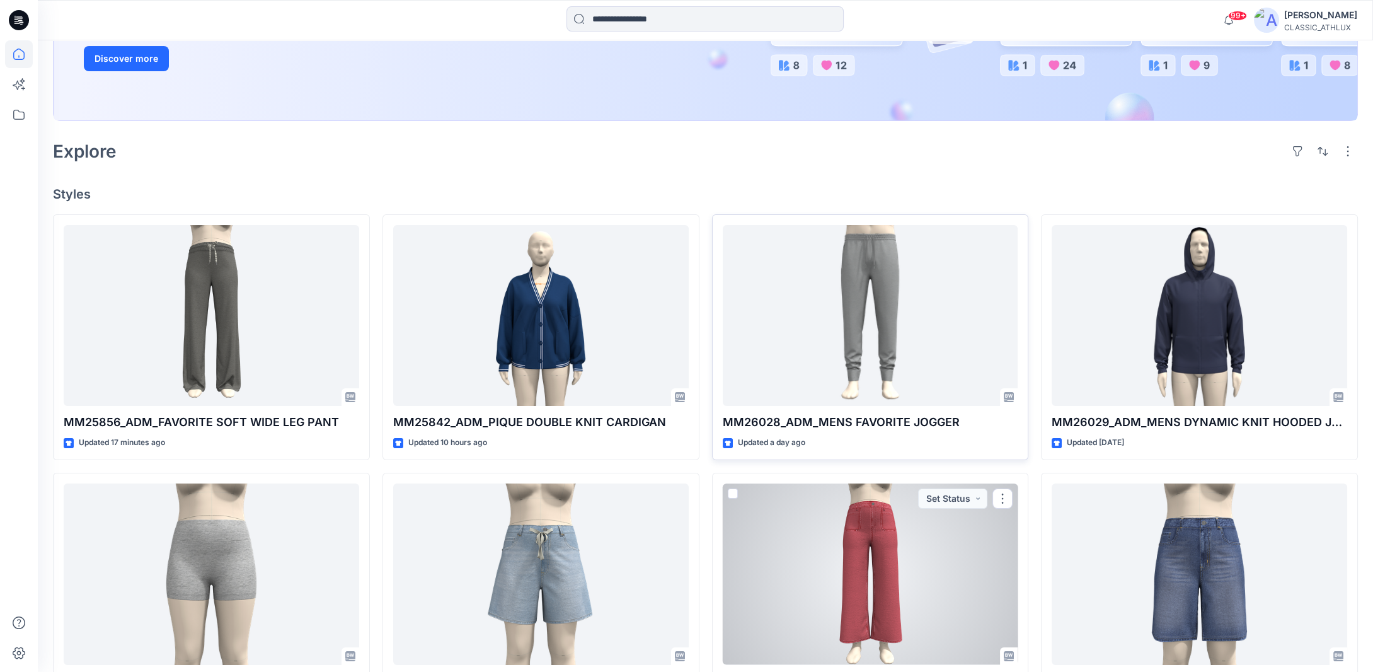
scroll to position [92, 0]
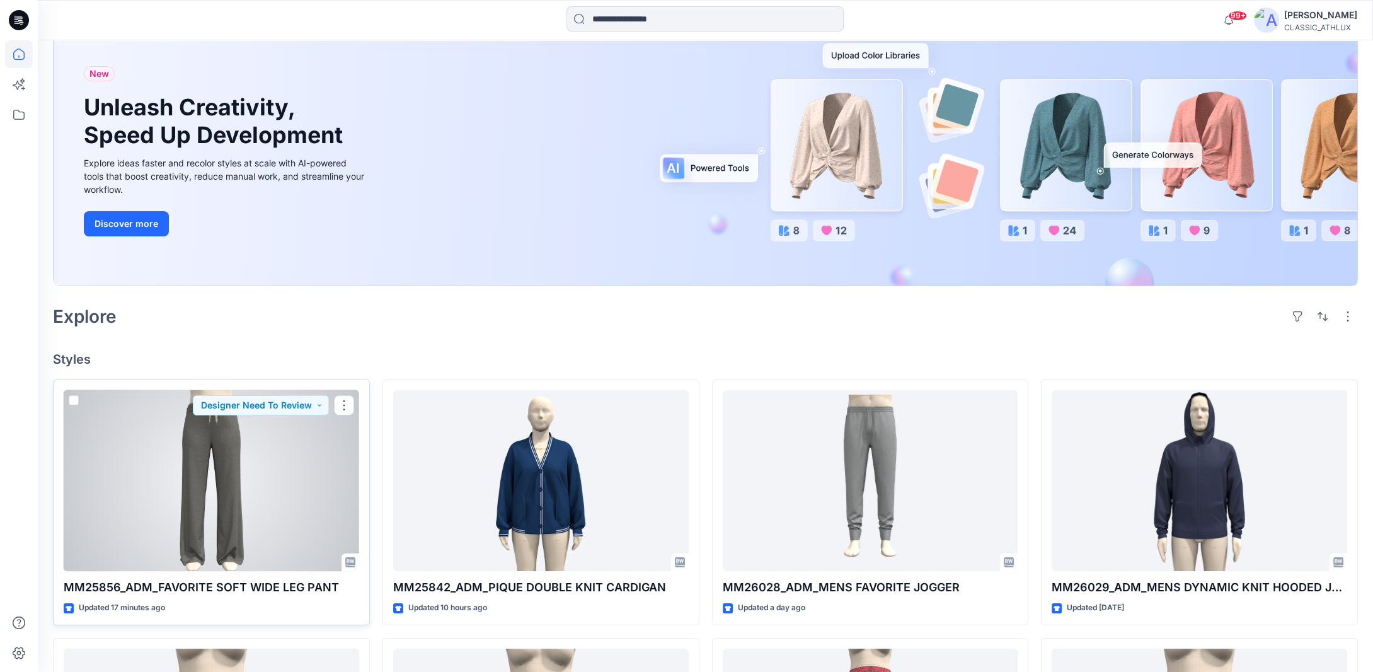
click at [256, 521] on div at bounding box center [212, 480] width 296 height 181
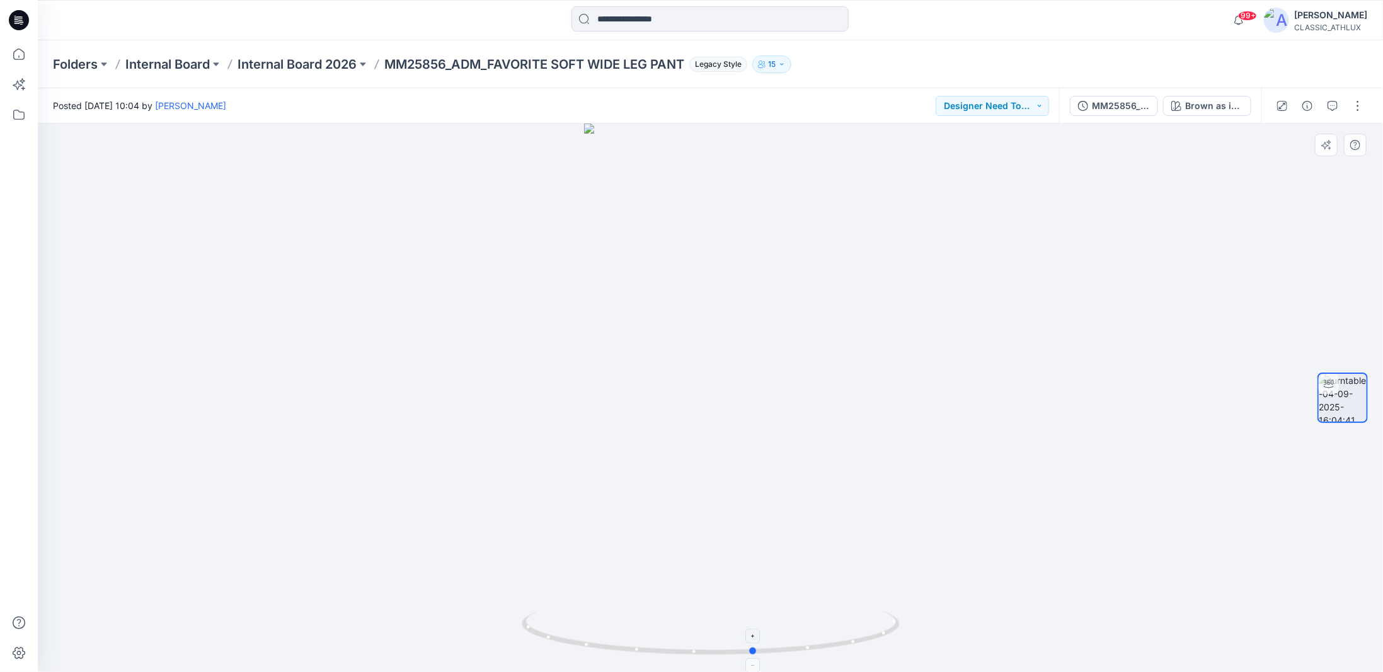
drag, startPoint x: 852, startPoint y: 647, endPoint x: 896, endPoint y: 645, distance: 44.2
click at [896, 645] on icon at bounding box center [712, 634] width 381 height 47
